Goal: Find contact information: Find contact information

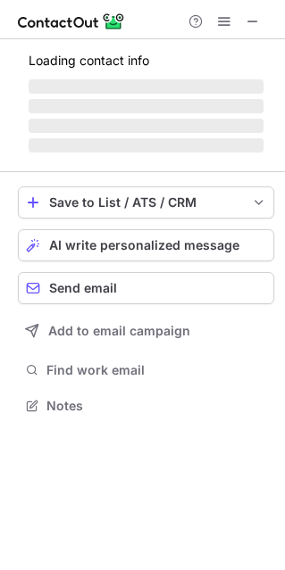
scroll to position [403, 285]
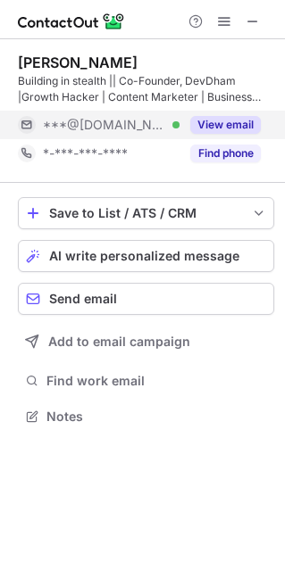
click at [208, 123] on button "View email" at bounding box center [225, 125] width 71 height 18
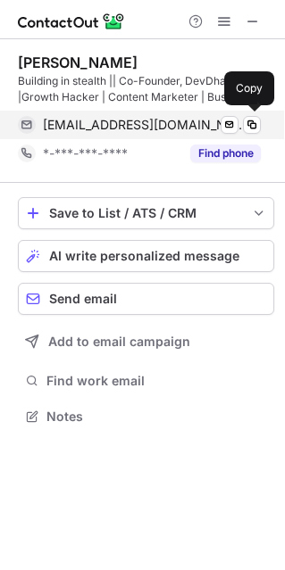
click at [119, 124] on span "sagnikac1@gmail.com" at bounding box center [145, 125] width 204 height 16
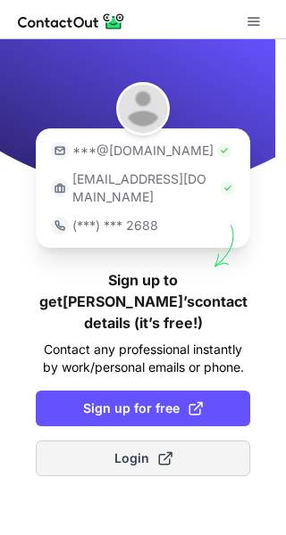
click at [145, 450] on span "Login" at bounding box center [143, 459] width 58 height 18
